Goal: Task Accomplishment & Management: Complete application form

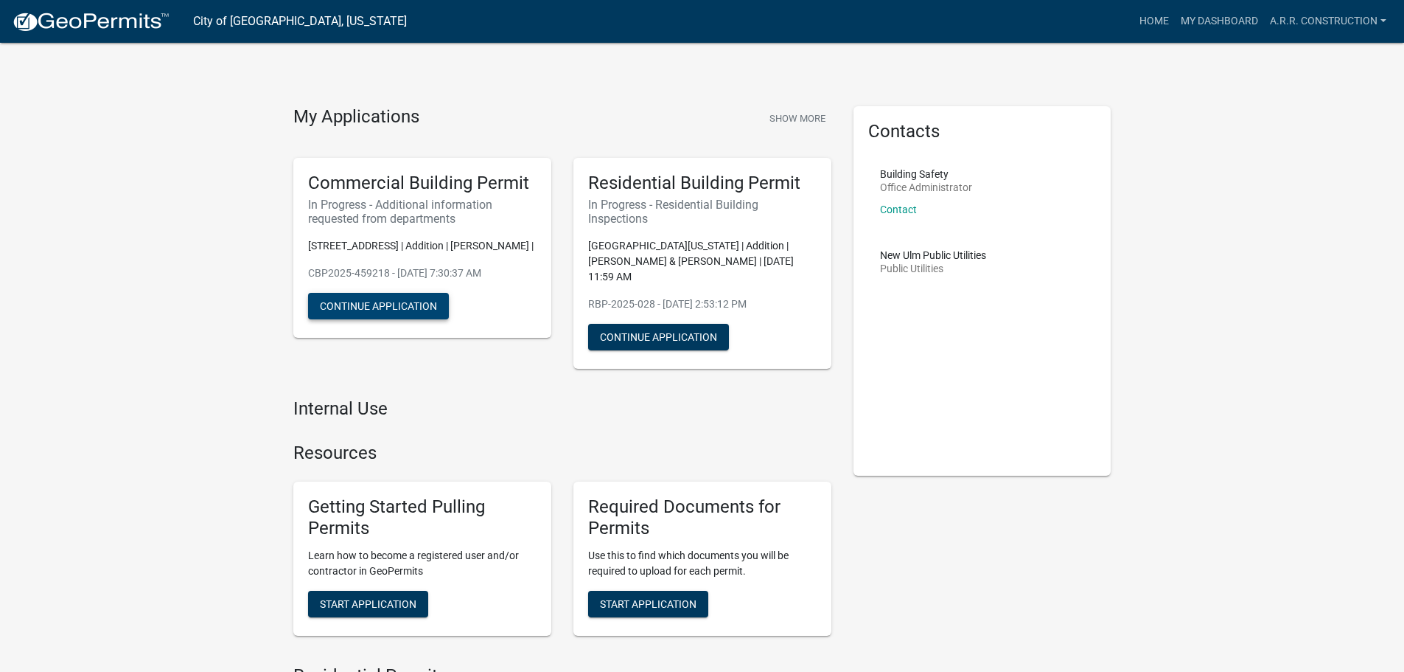
click at [422, 304] on button "Continue Application" at bounding box center [378, 306] width 141 height 27
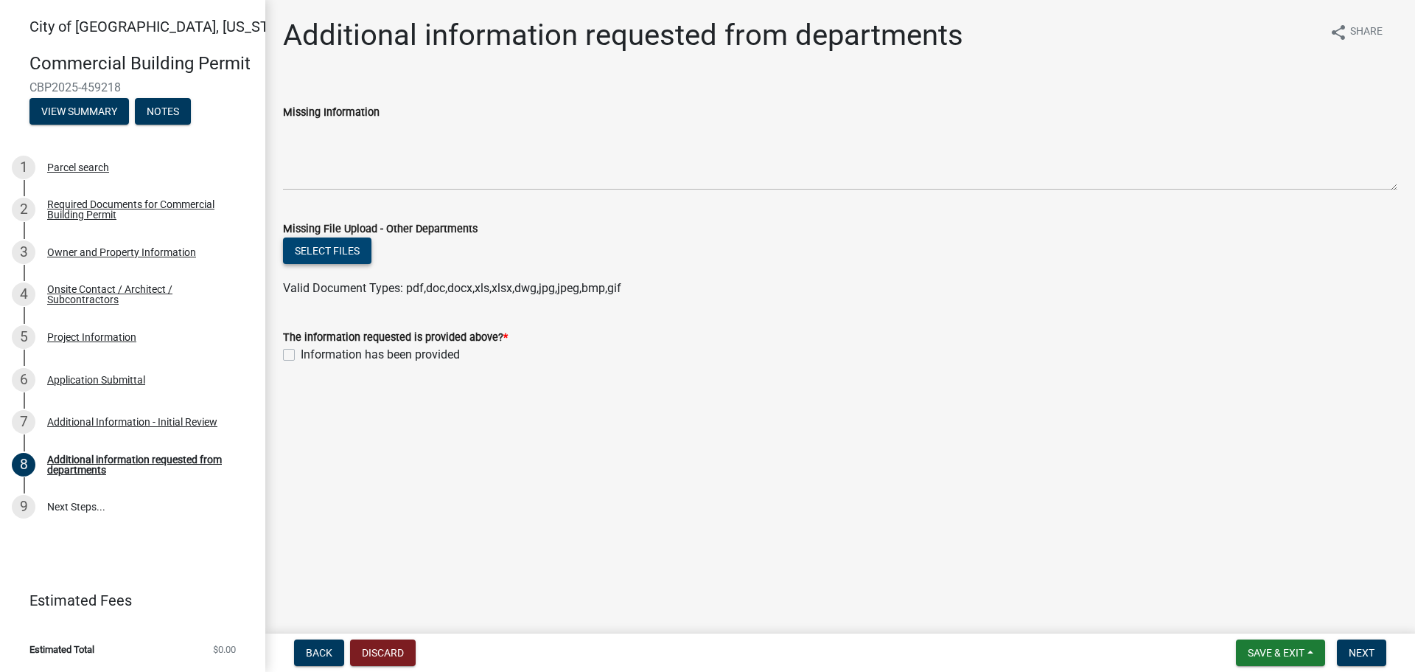
click at [340, 252] on button "Select files" at bounding box center [327, 250] width 88 height 27
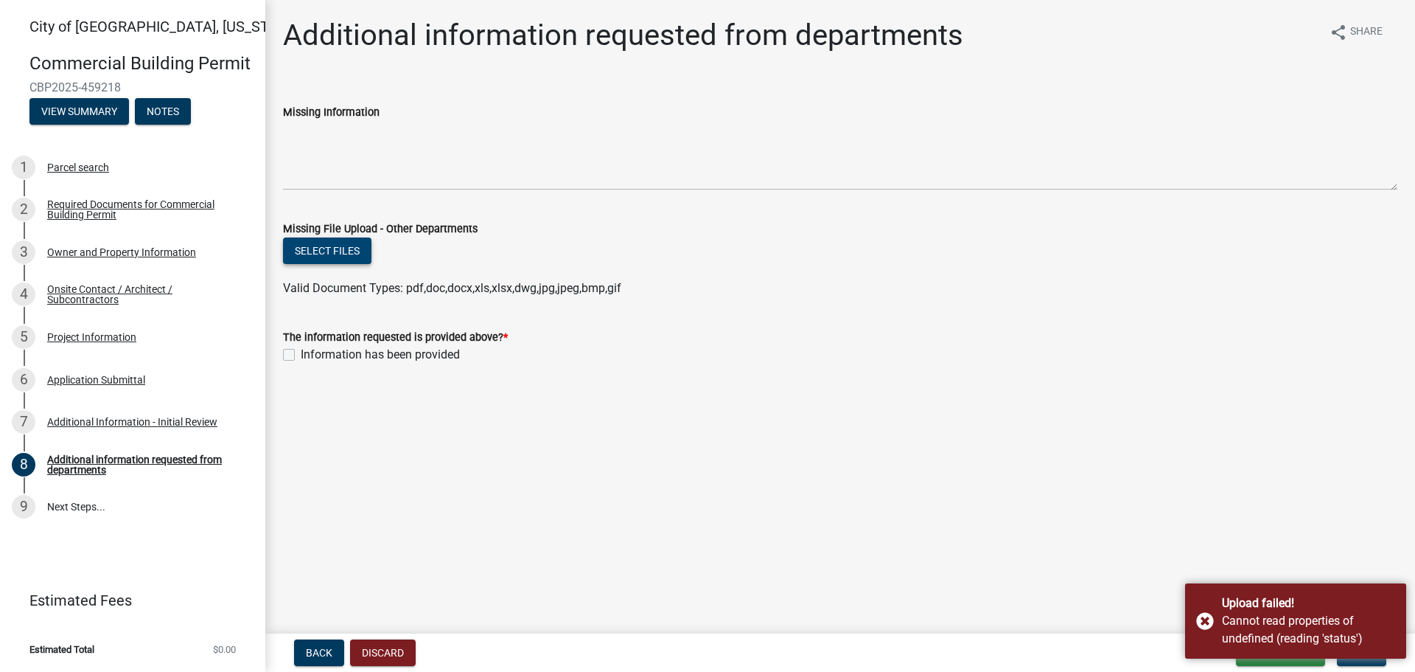
click at [351, 251] on button "Select files" at bounding box center [327, 250] width 88 height 27
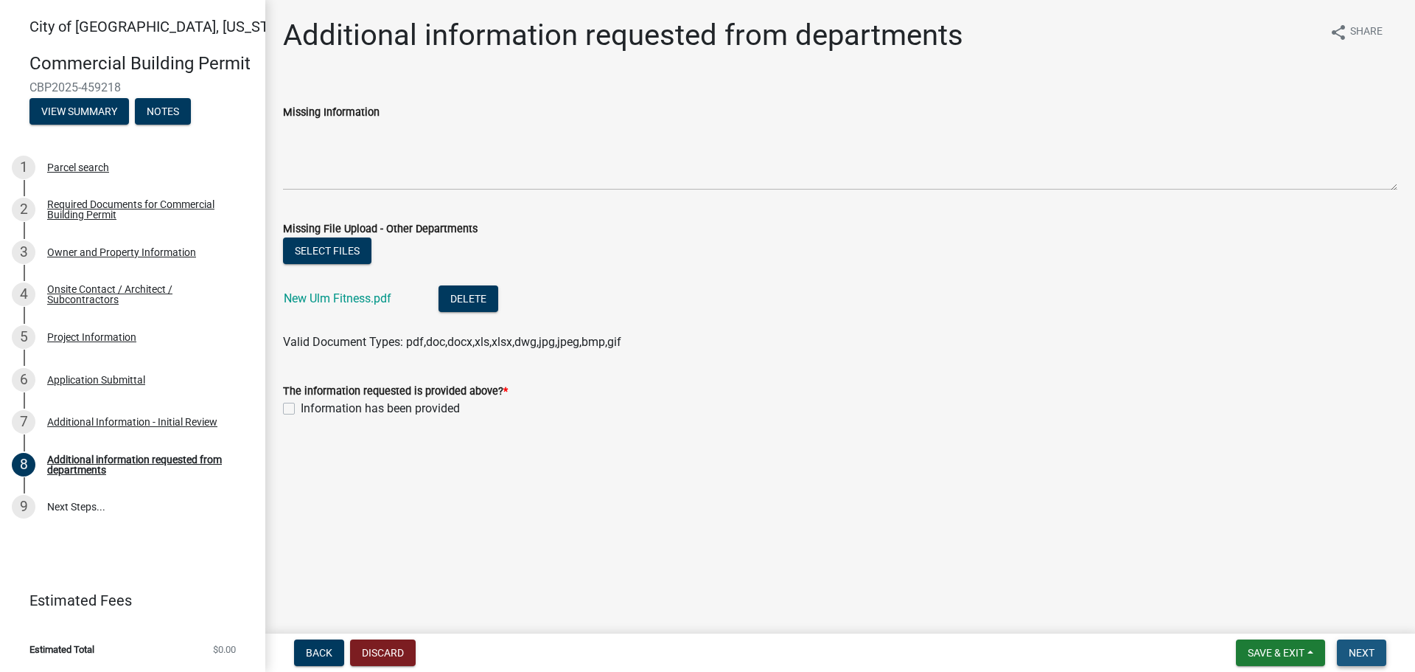
click at [1353, 649] on span "Next" at bounding box center [1362, 652] width 26 height 12
click at [301, 405] on label "Information has been provided" at bounding box center [380, 409] width 159 height 18
click at [301, 405] on input "Information has been provided" at bounding box center [306, 405] width 10 height 10
checkbox input "true"
click at [1349, 651] on span "Next" at bounding box center [1362, 652] width 26 height 12
